Goal: Information Seeking & Learning: Find specific fact

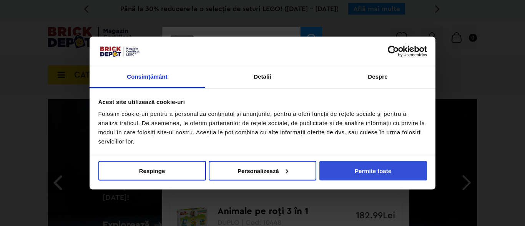
type input "********"
click at [393, 168] on button "Permite toate" at bounding box center [373, 171] width 108 height 20
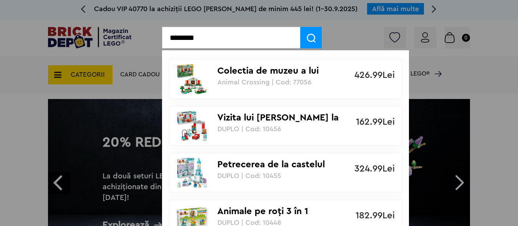
click at [309, 36] on img at bounding box center [311, 38] width 9 height 9
